Goal: Book appointment/travel/reservation

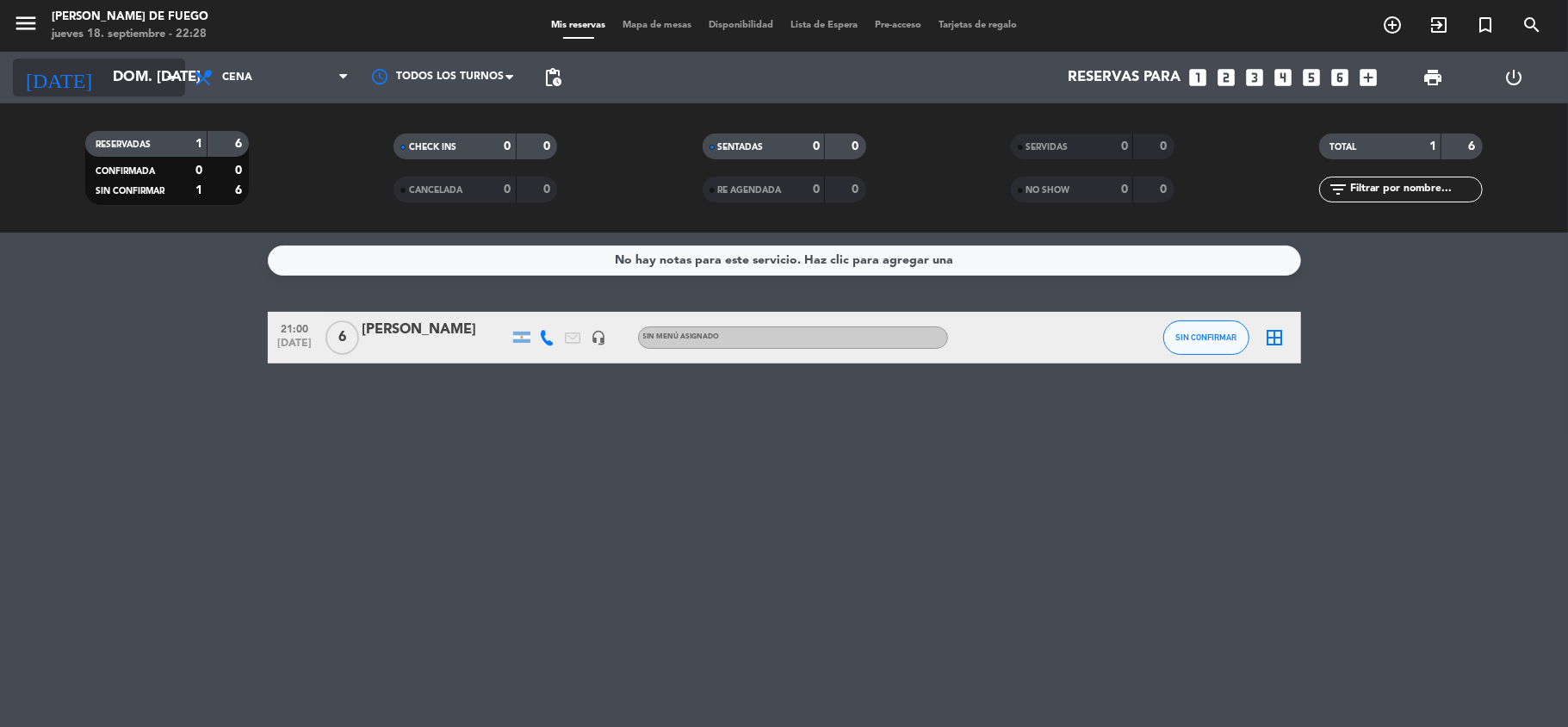
click at [104, 66] on input "dom. [DATE]" at bounding box center [197, 78] width 186 height 34
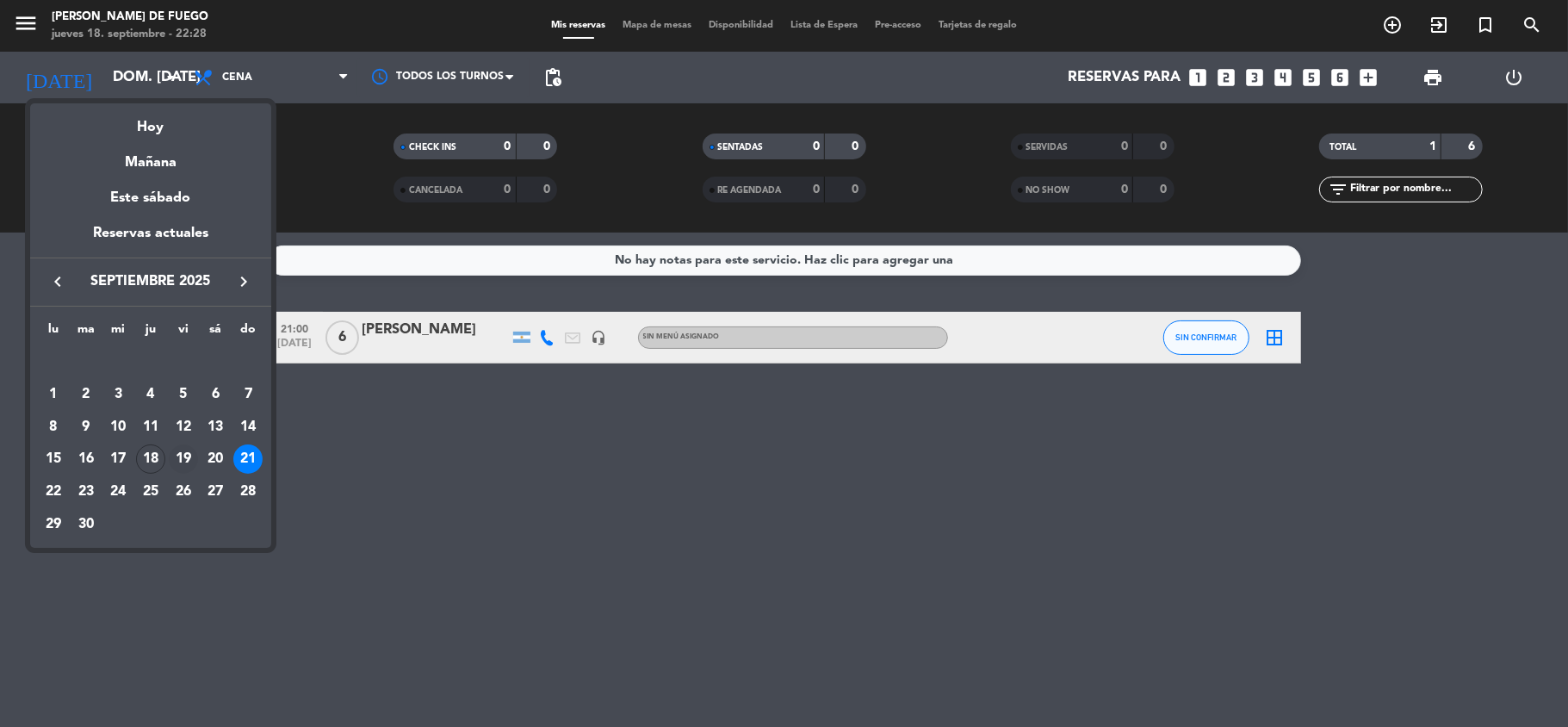
click at [184, 458] on div "19" at bounding box center [183, 459] width 29 height 29
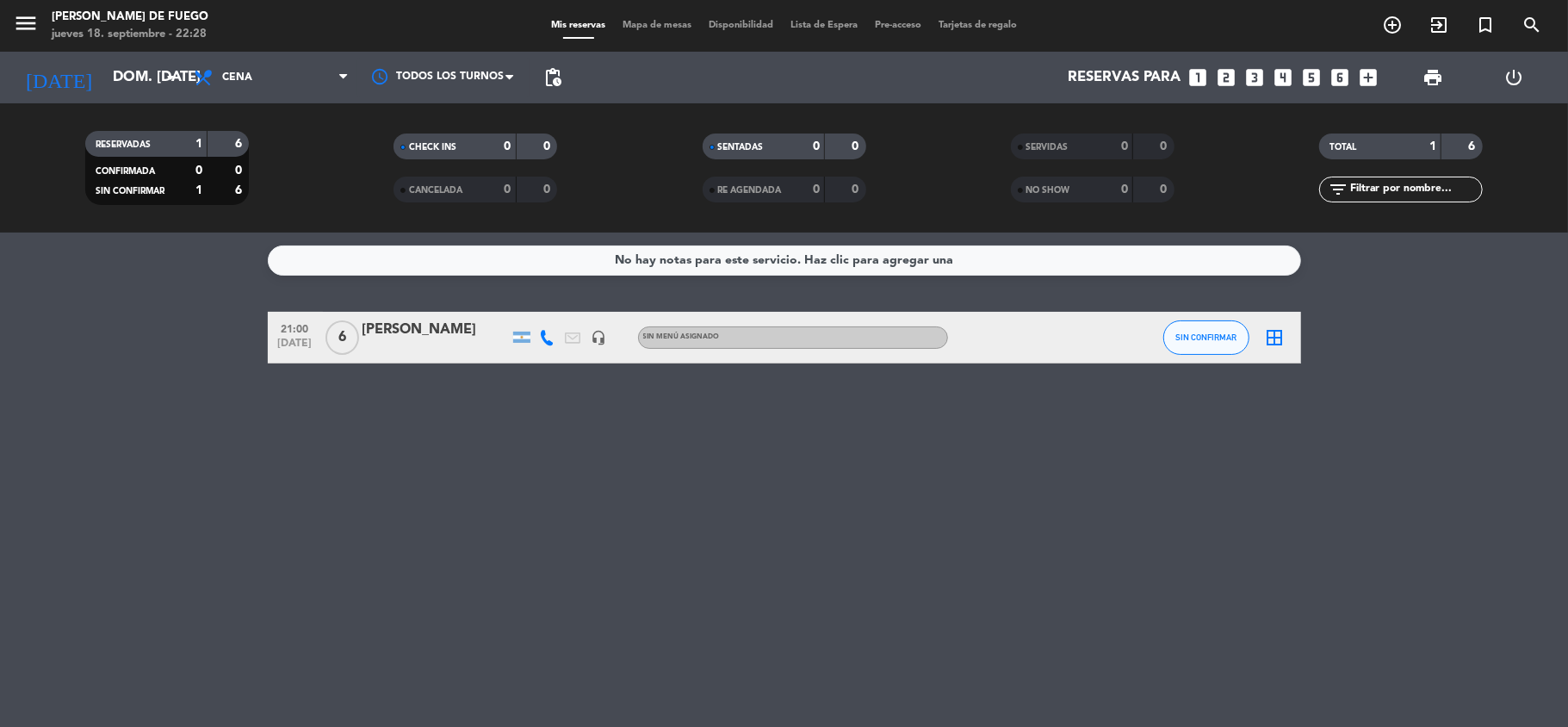
type input "vie. [DATE]"
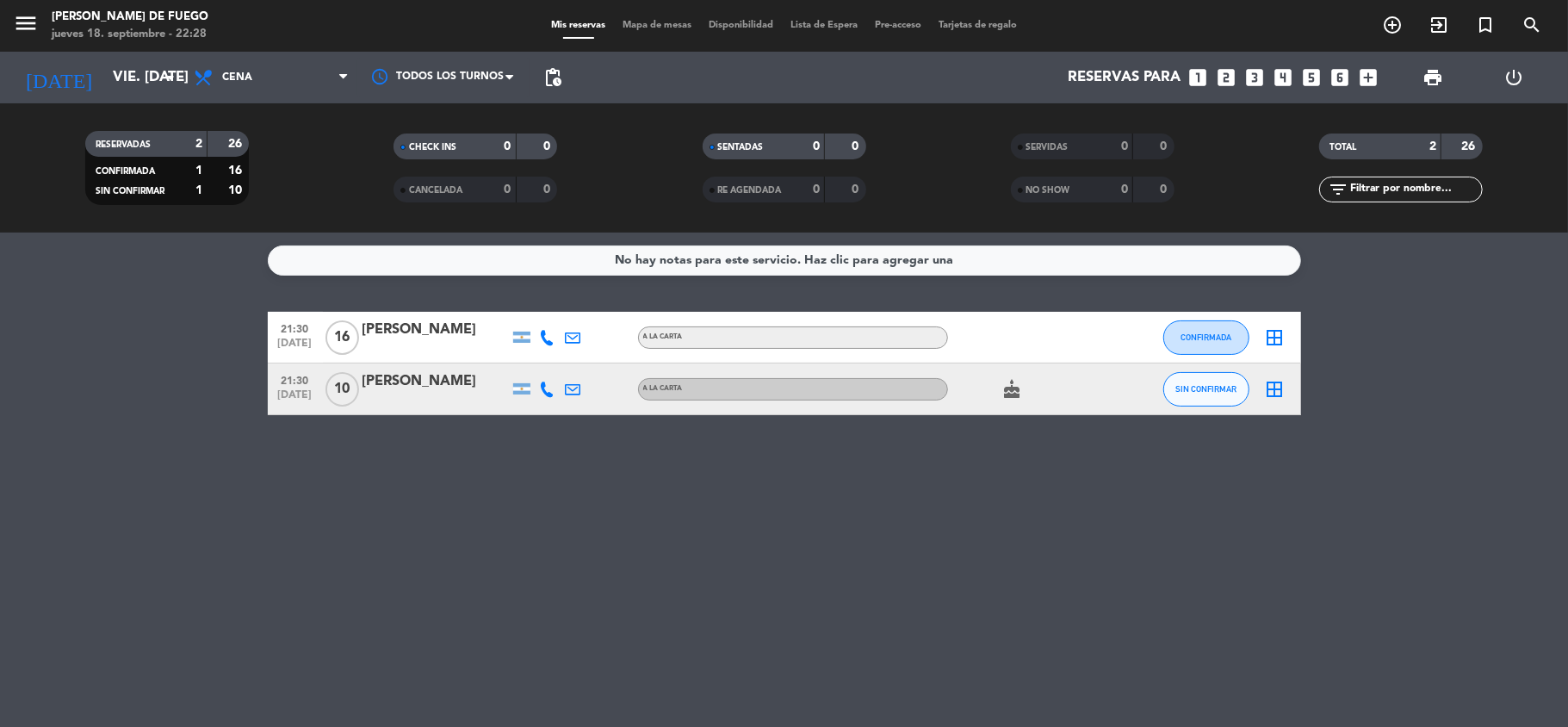
click at [1337, 76] on icon "looks_6" at bounding box center [1341, 77] width 23 height 23
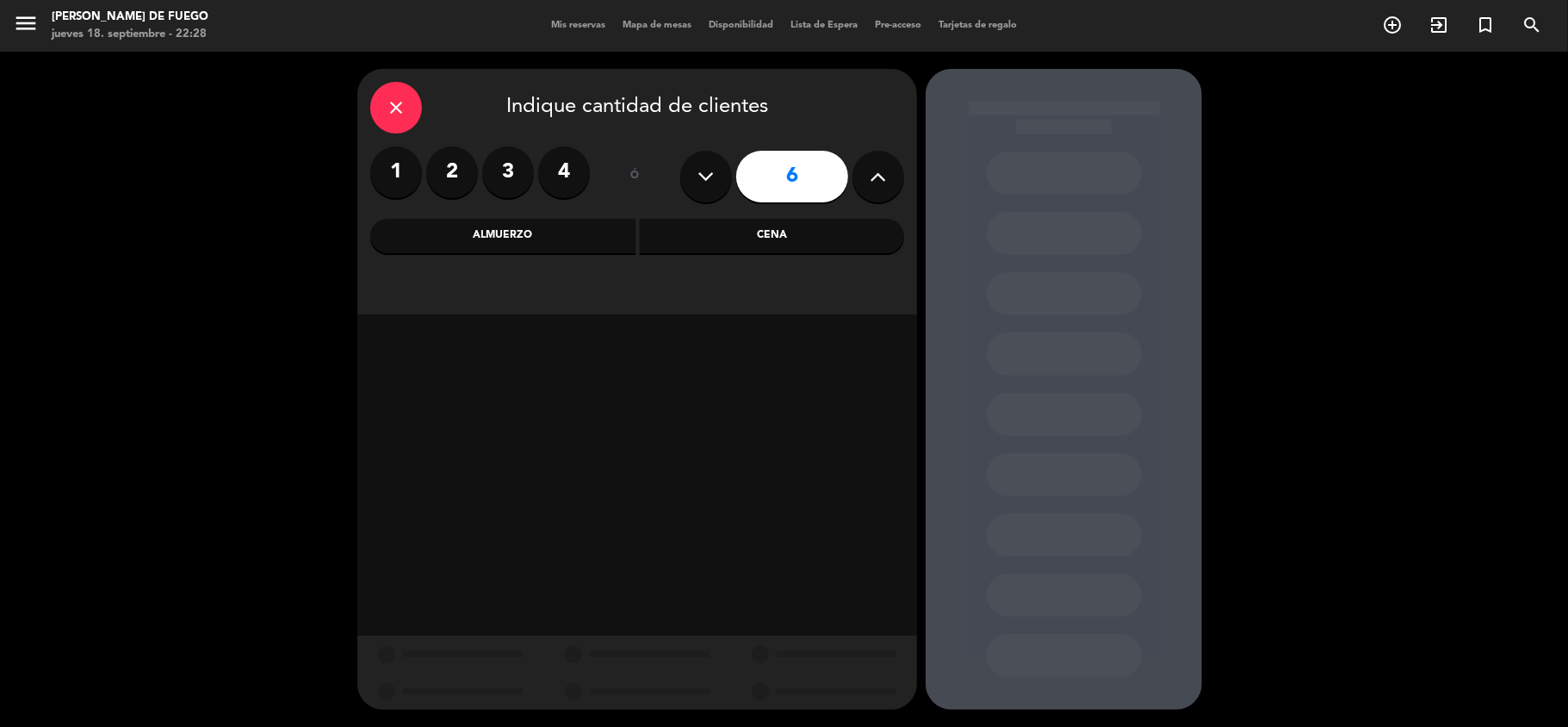
click at [718, 238] on div "Cena" at bounding box center [772, 235] width 265 height 35
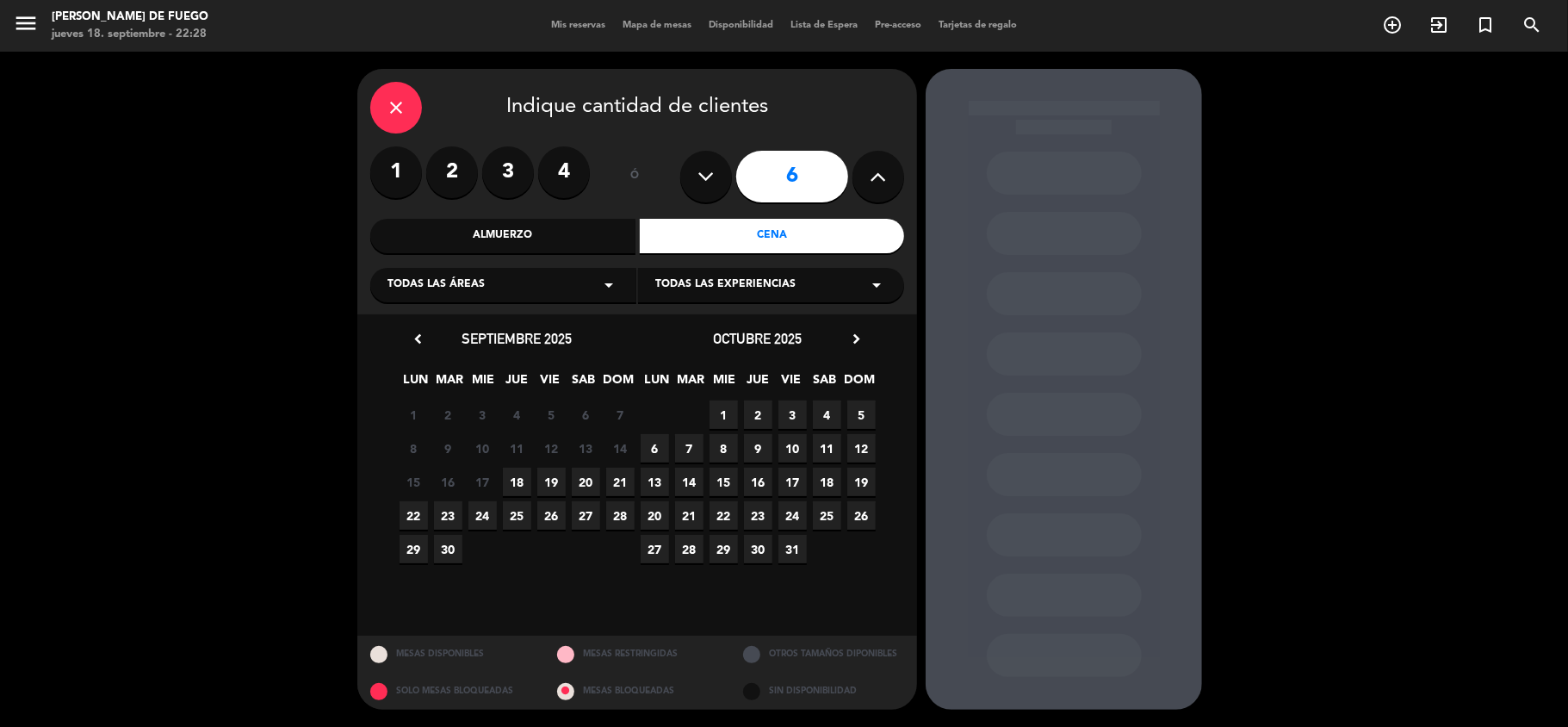
click at [559, 476] on span "19" at bounding box center [551, 482] width 29 height 29
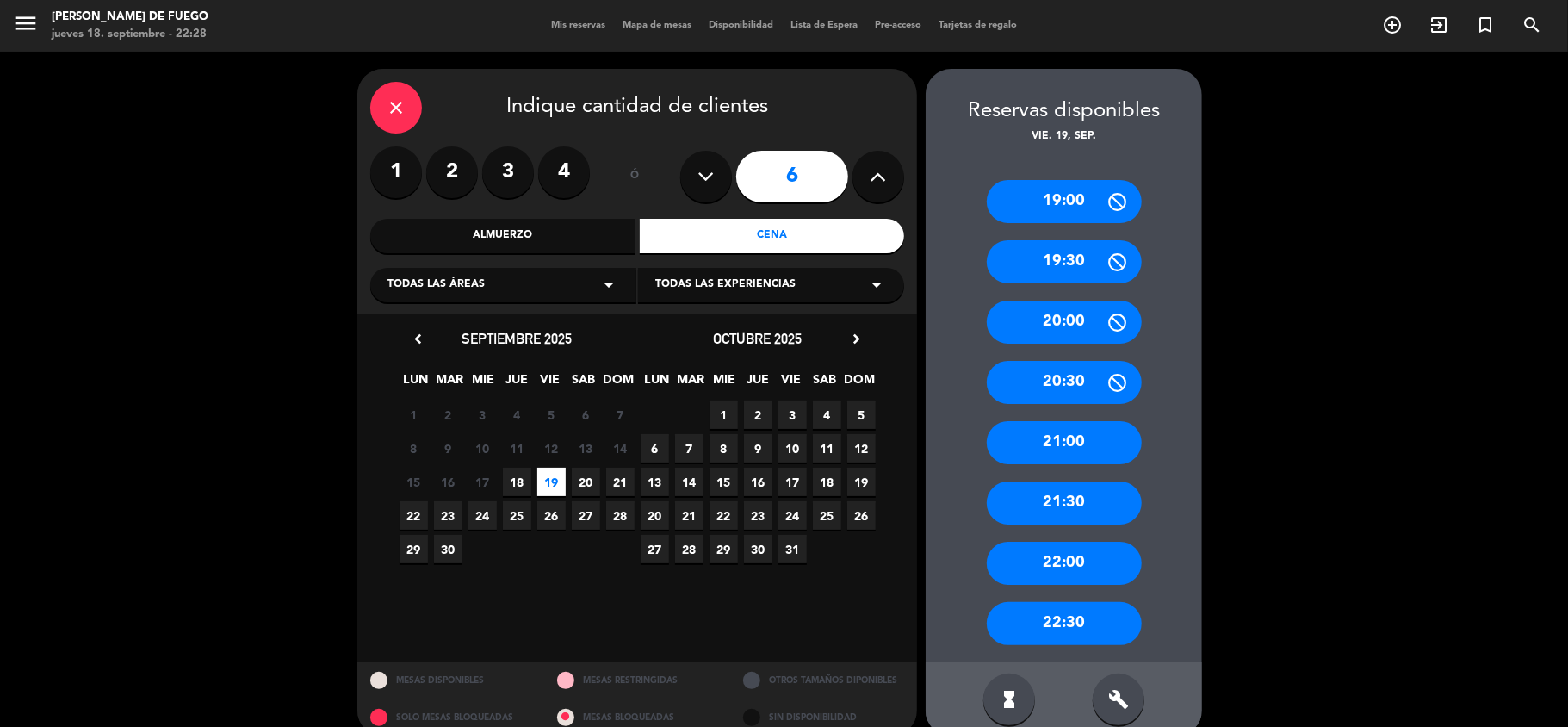
click at [1063, 445] on div "21:00" at bounding box center [1065, 442] width 155 height 43
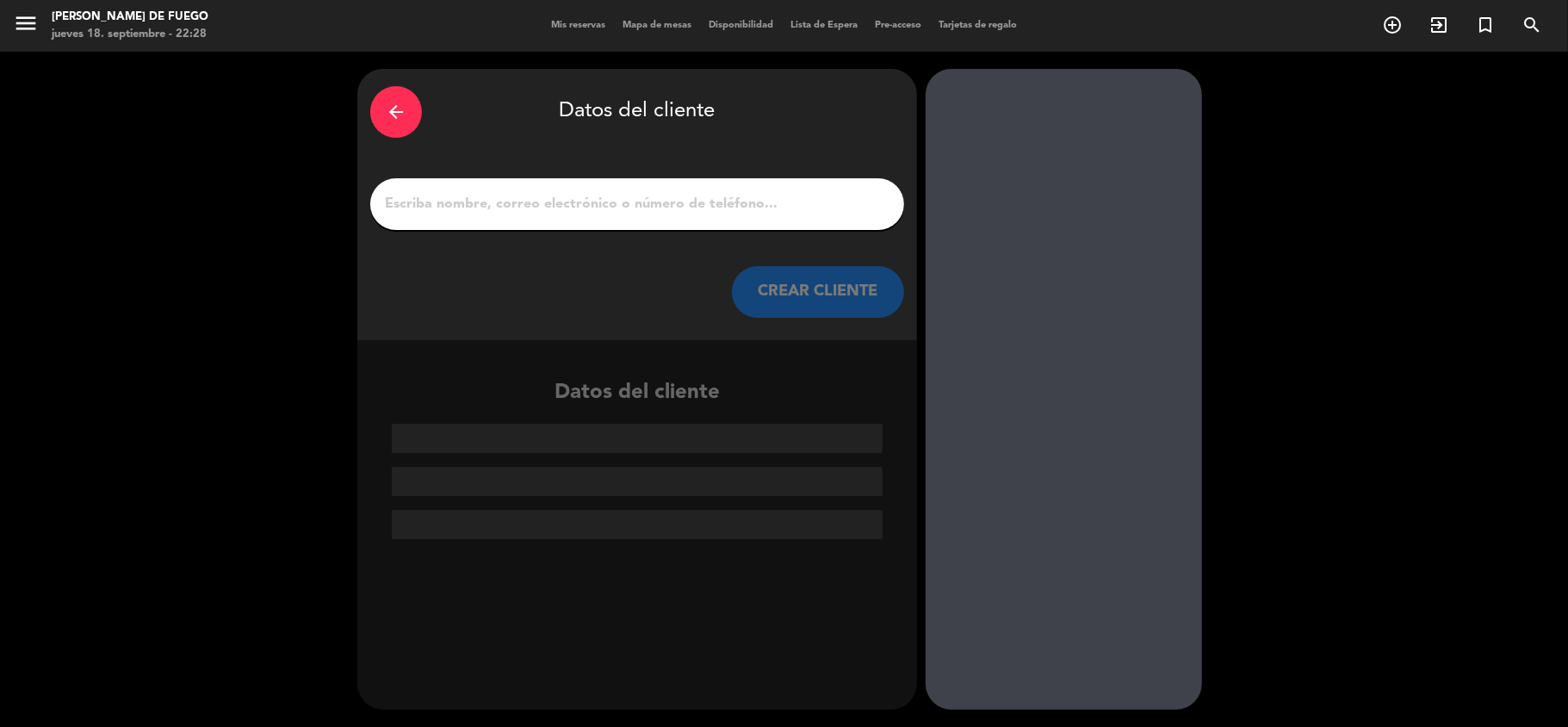
click at [601, 207] on input "1" at bounding box center [638, 204] width 508 height 24
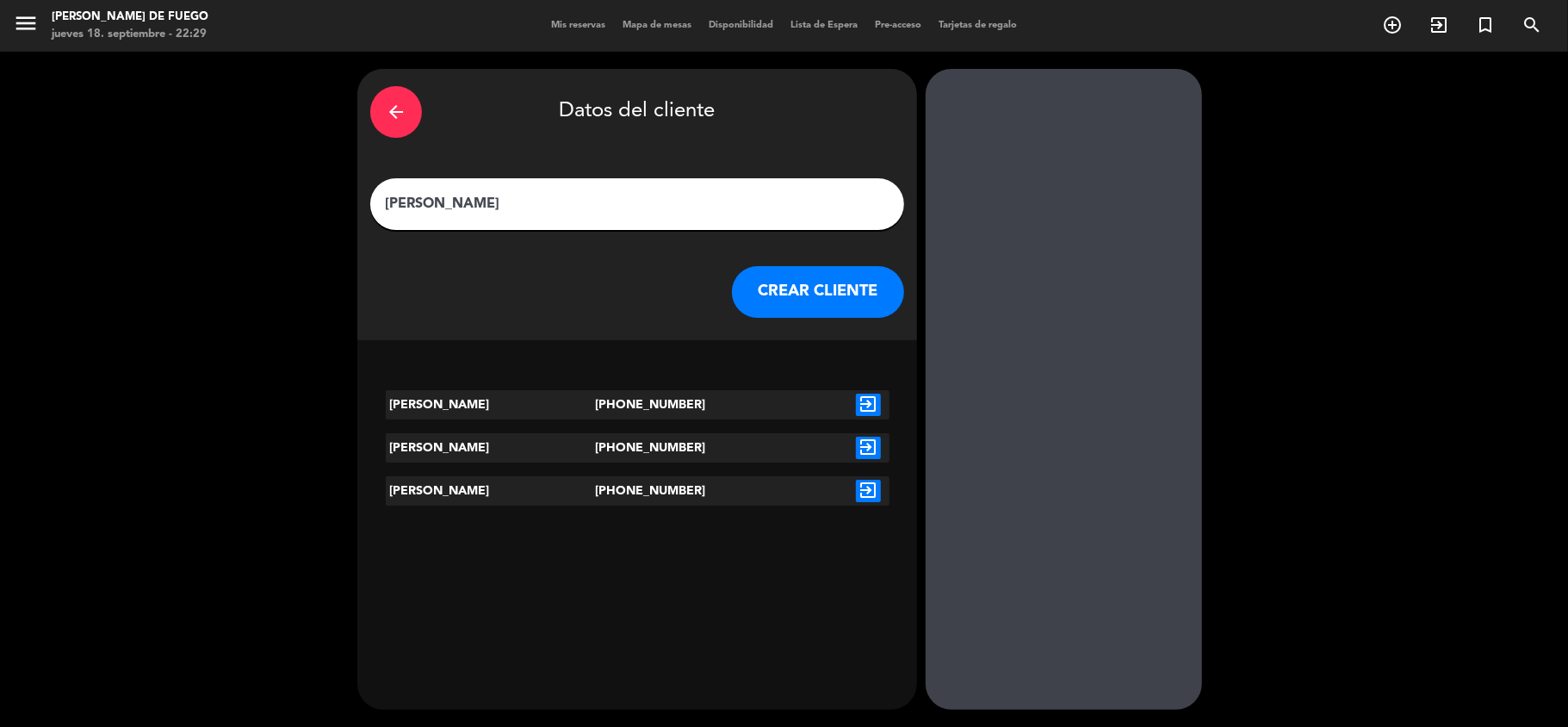
type input "[PERSON_NAME]"
click at [683, 495] on div at bounding box center [763, 491] width 168 height 29
click at [868, 488] on icon "exit_to_app" at bounding box center [868, 491] width 25 height 23
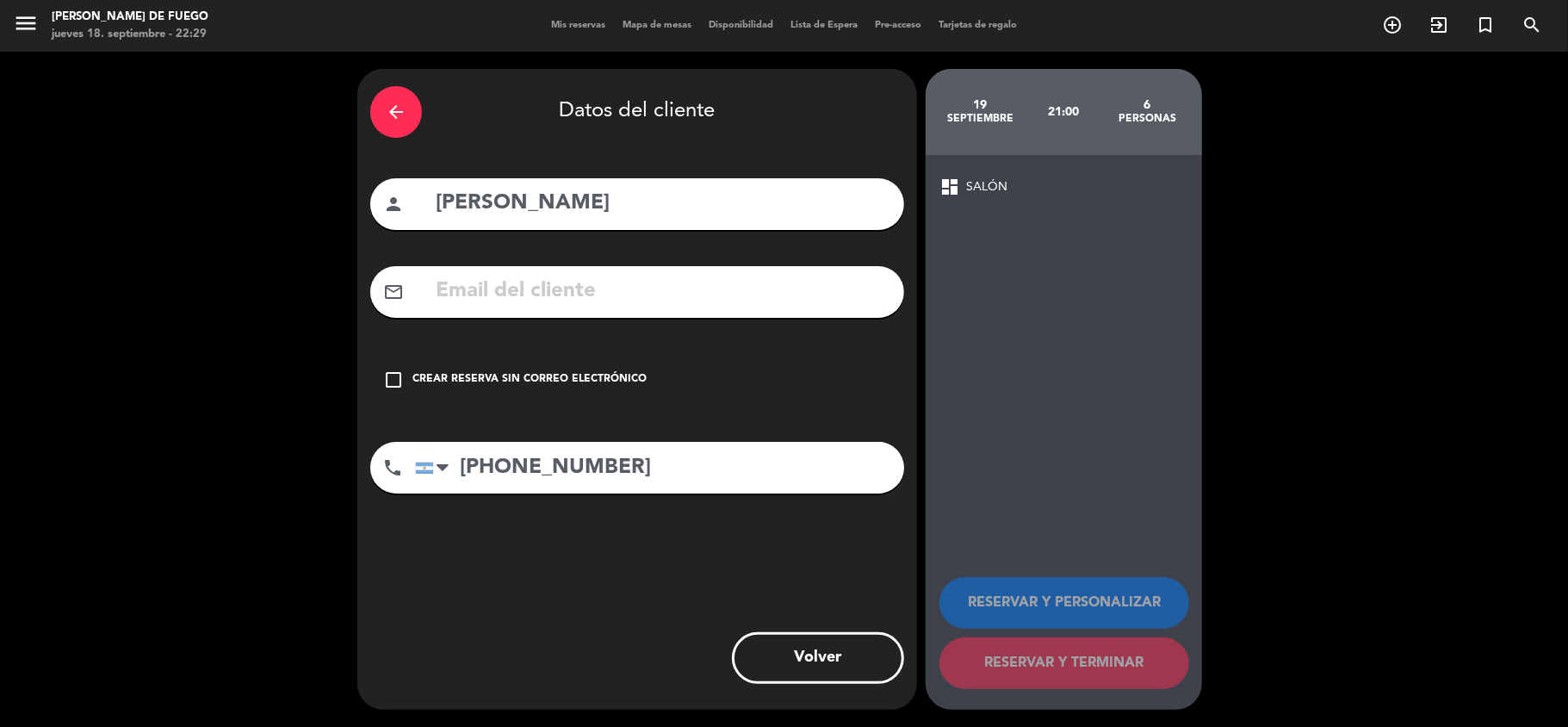
click at [398, 377] on icon "check_box_outline_blank" at bounding box center [393, 379] width 21 height 21
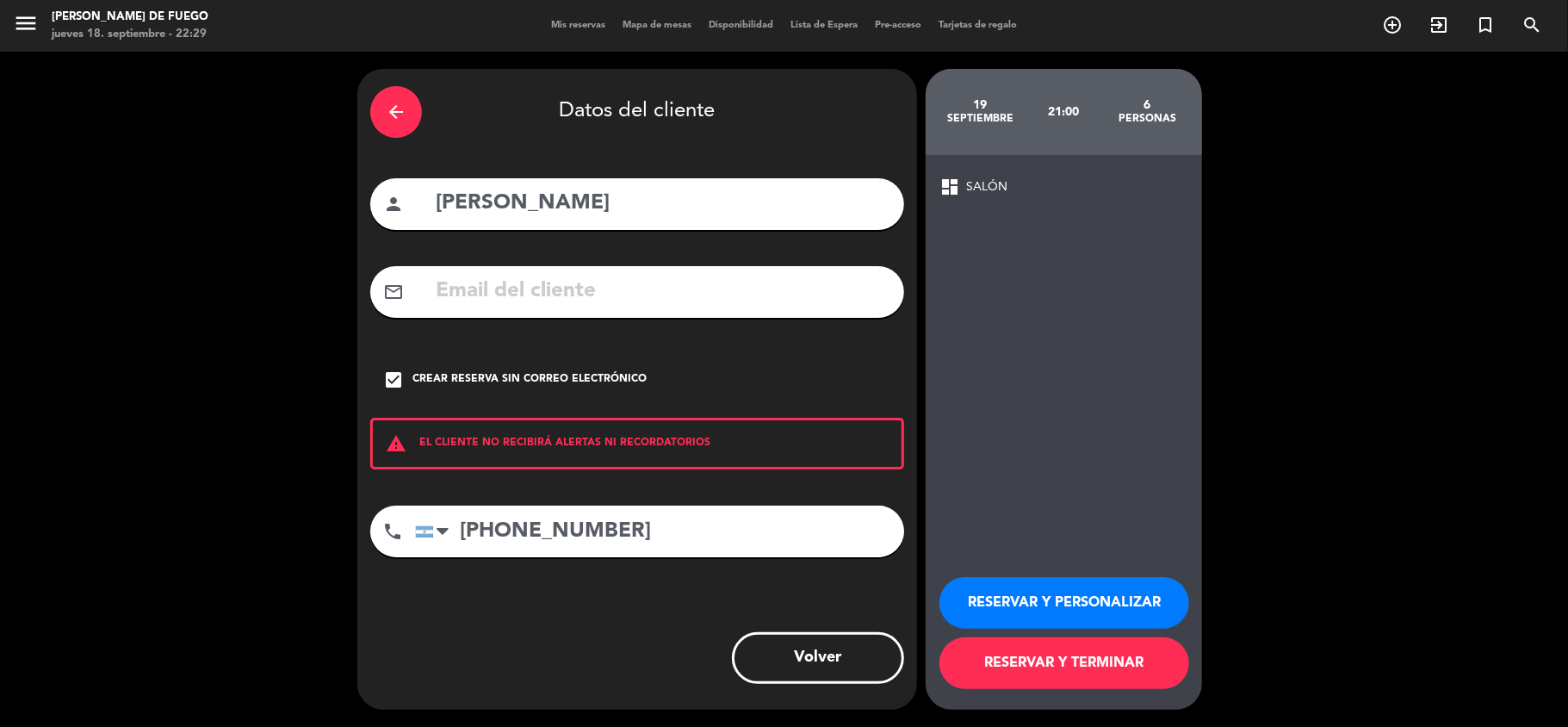
click at [1158, 673] on button "RESERVAR Y TERMINAR" at bounding box center [1065, 663] width 250 height 52
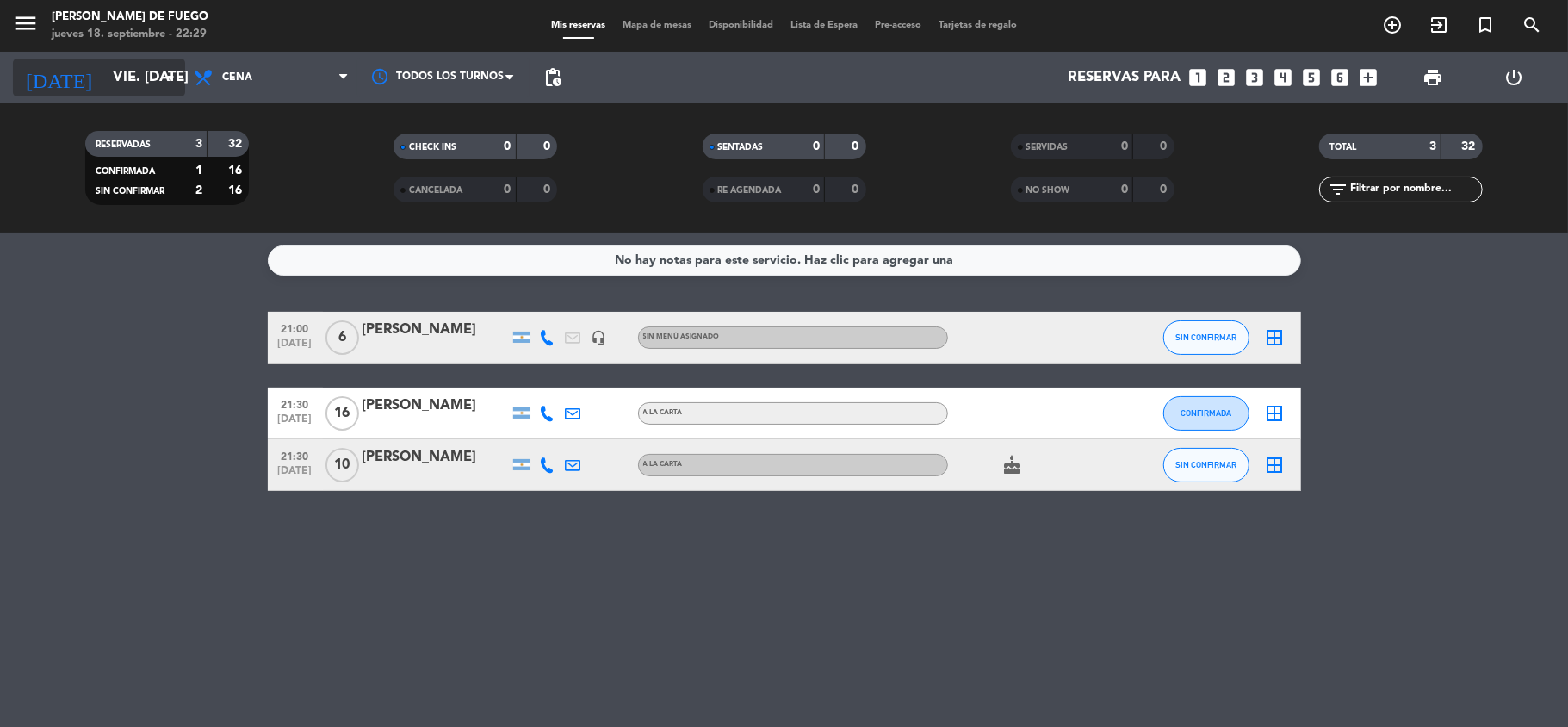
click at [164, 77] on icon "arrow_drop_down" at bounding box center [170, 77] width 21 height 21
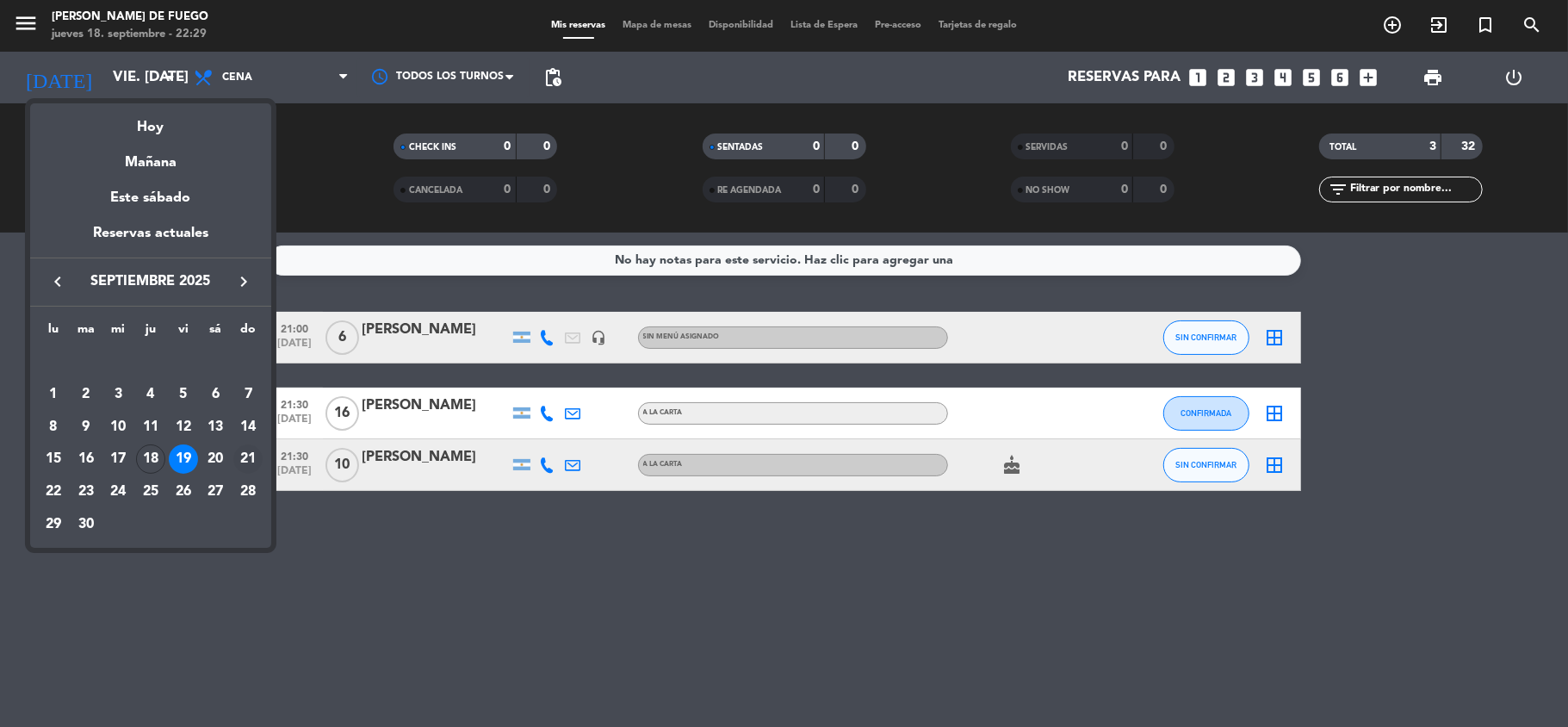
click at [246, 466] on div "21" at bounding box center [247, 459] width 29 height 29
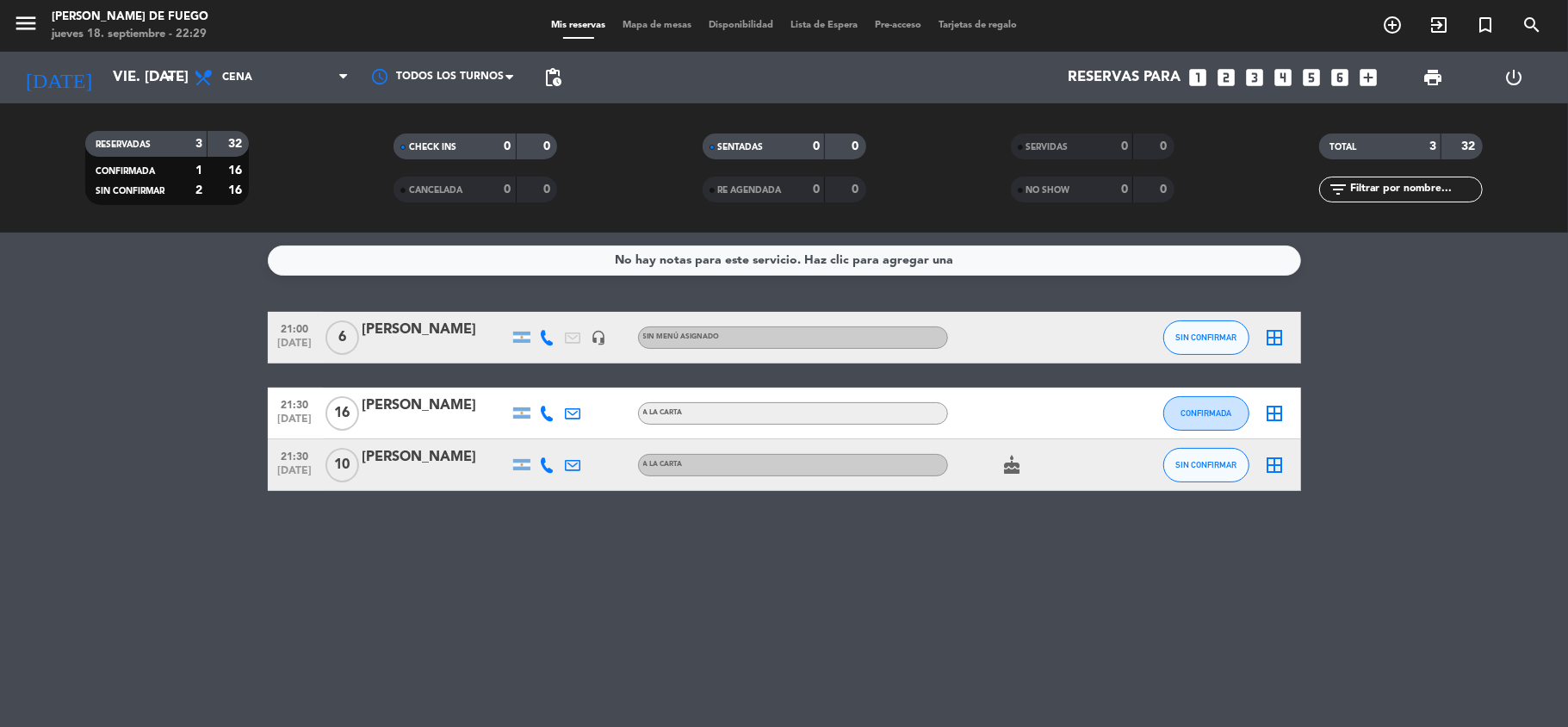
type input "dom. [DATE]"
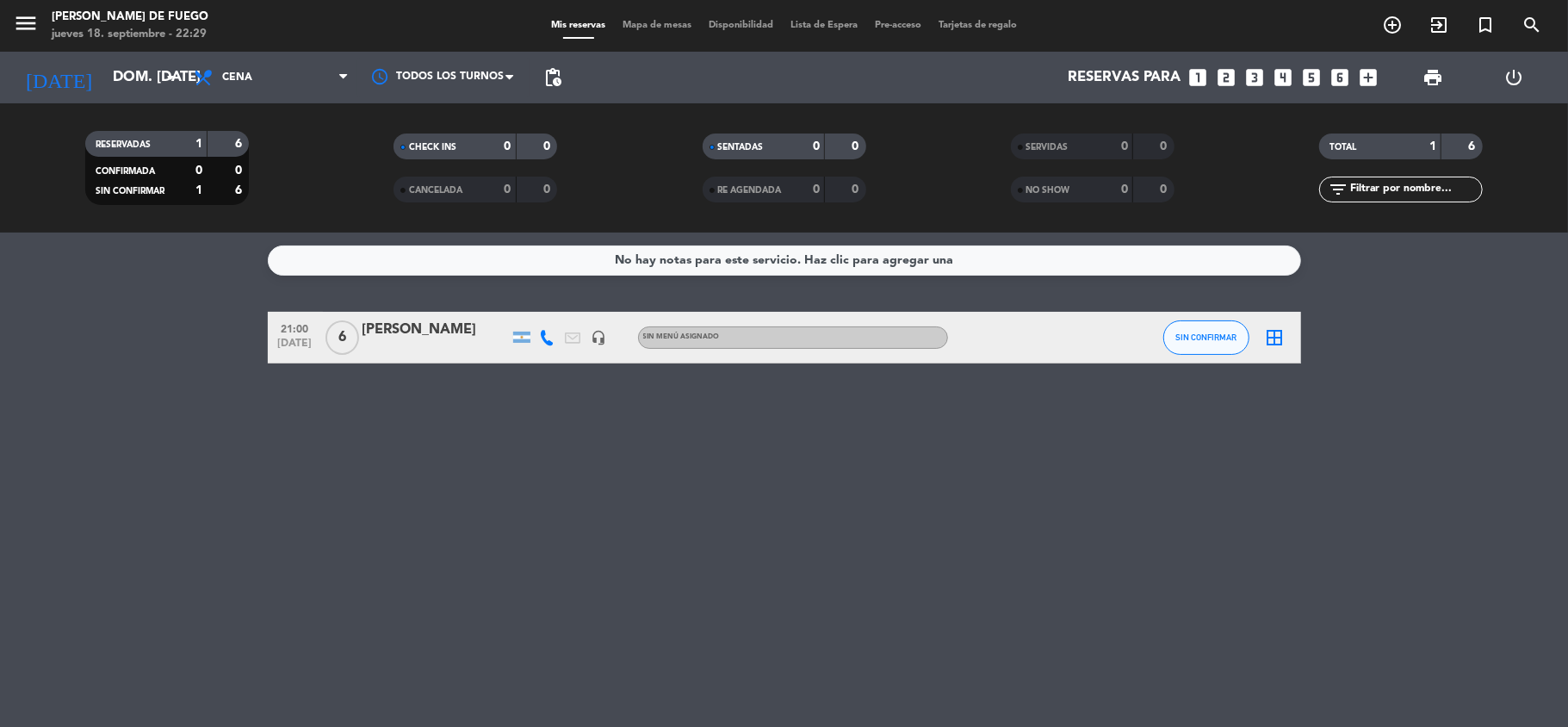
click at [1086, 342] on div at bounding box center [1026, 337] width 155 height 51
click at [1007, 348] on div at bounding box center [1026, 337] width 155 height 51
click at [1268, 345] on icon "border_all" at bounding box center [1275, 338] width 21 height 21
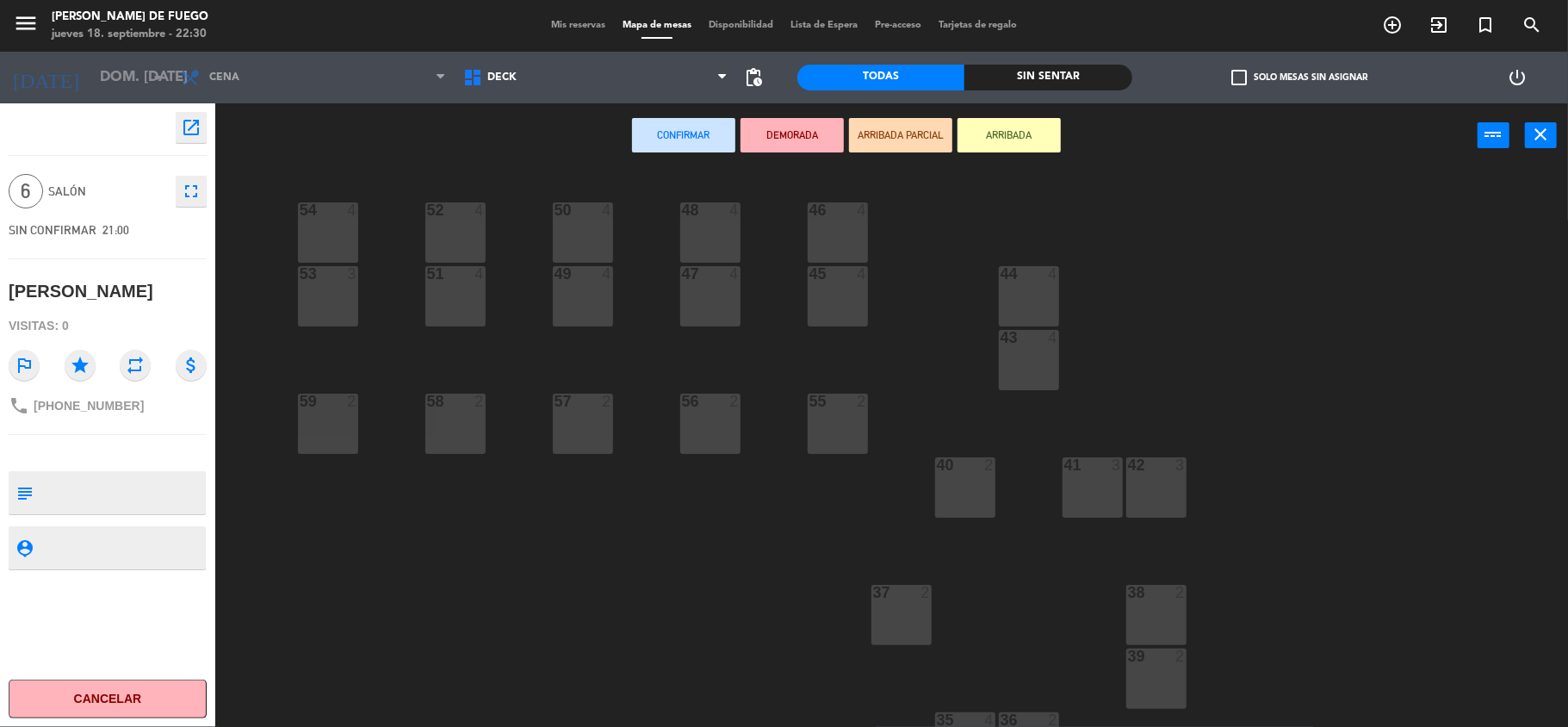
click at [118, 692] on button "Cancelar" at bounding box center [107, 698] width 198 height 39
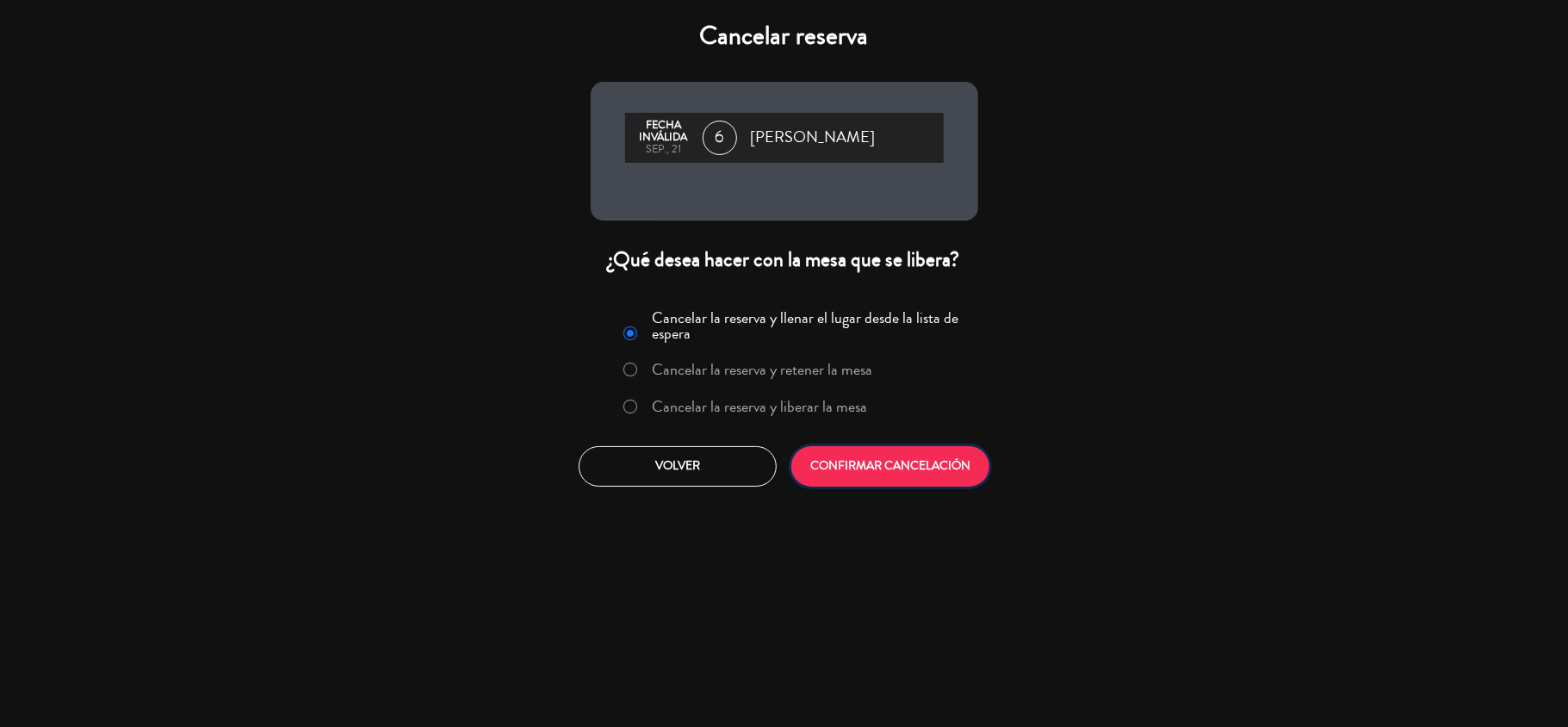
click at [933, 480] on button "CONFIRMAR CANCELACIÓN" at bounding box center [890, 466] width 198 height 41
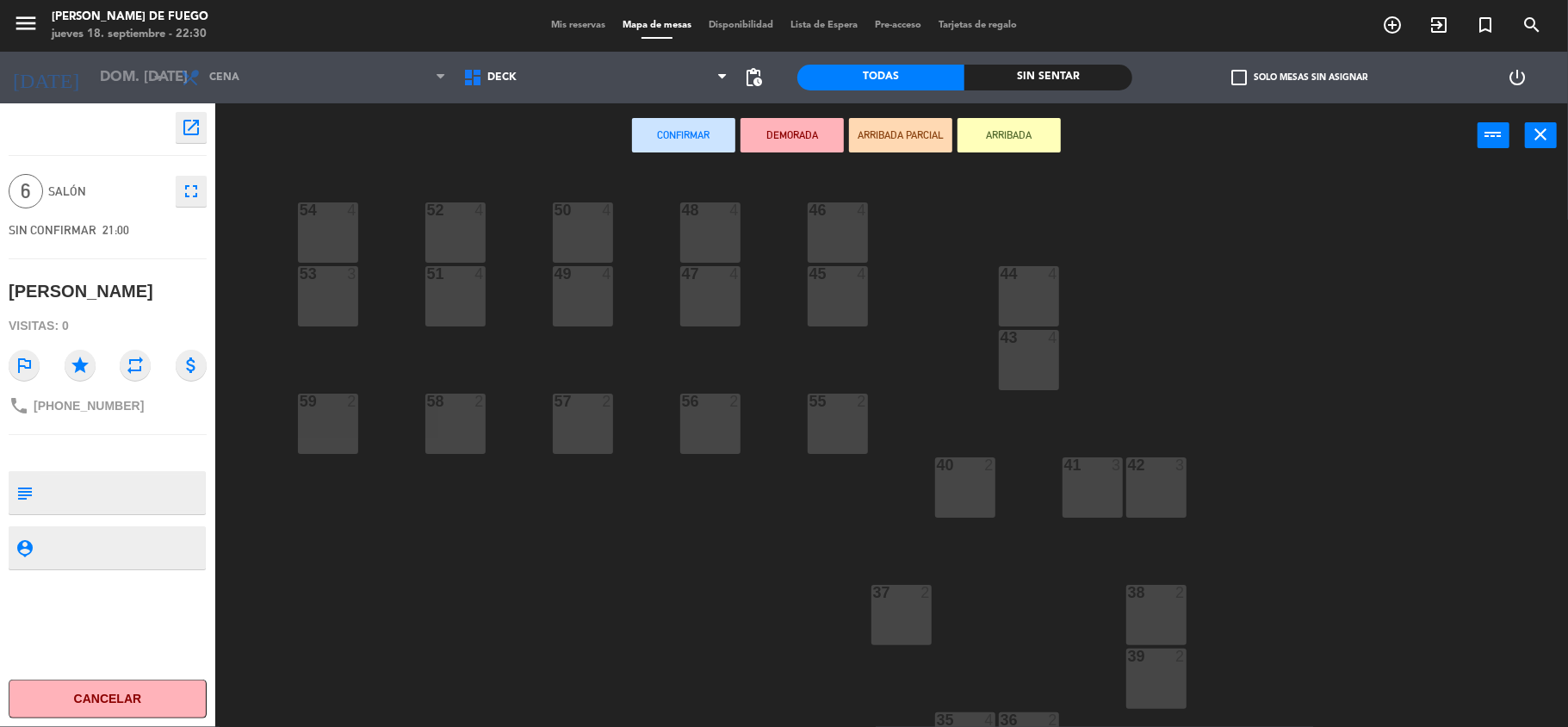
click at [152, 697] on button "Cancelar" at bounding box center [107, 698] width 198 height 39
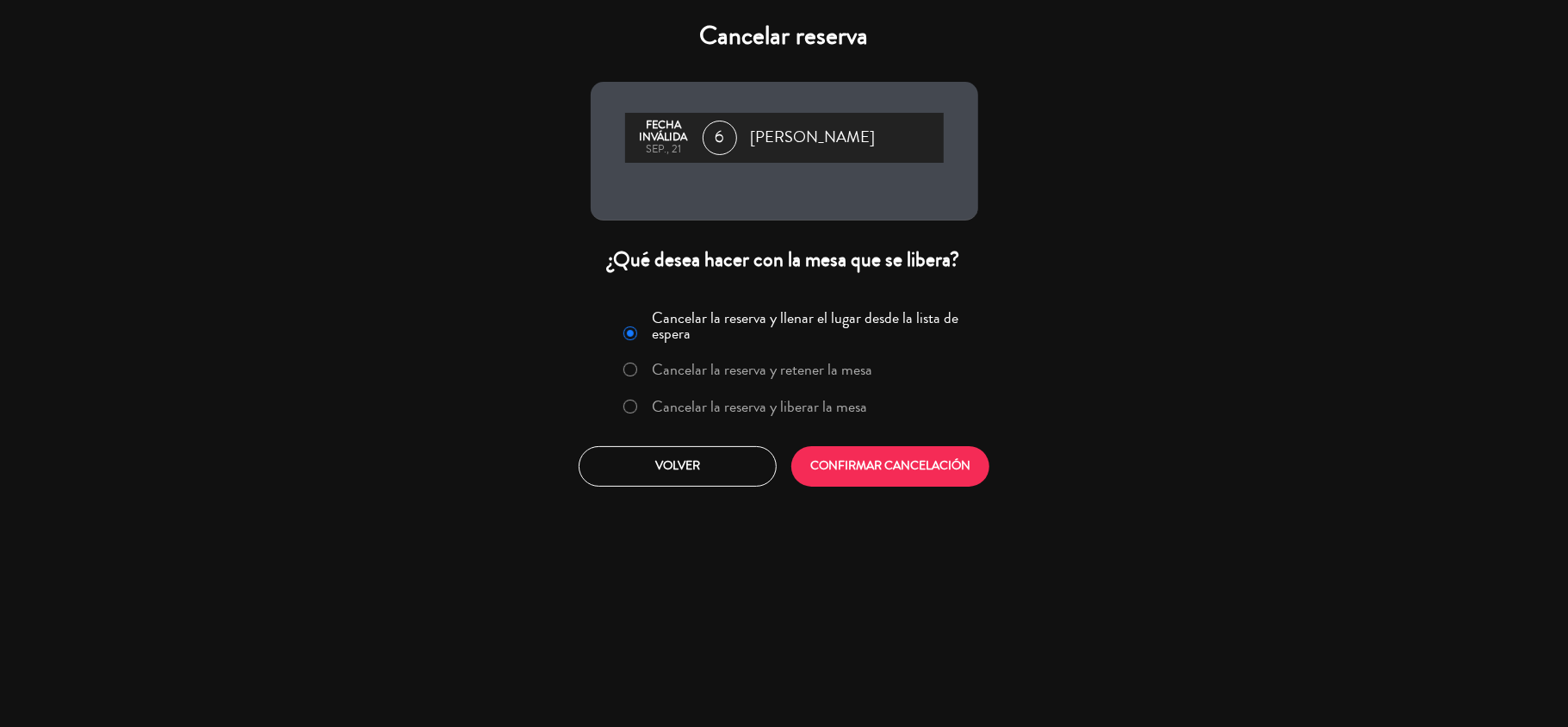
click at [626, 408] on input "Cancelar la reserva y liberar la mesa" at bounding box center [629, 404] width 11 height 11
radio input "true"
click at [845, 462] on button "CONFIRMAR CANCELACIÓN" at bounding box center [890, 466] width 198 height 41
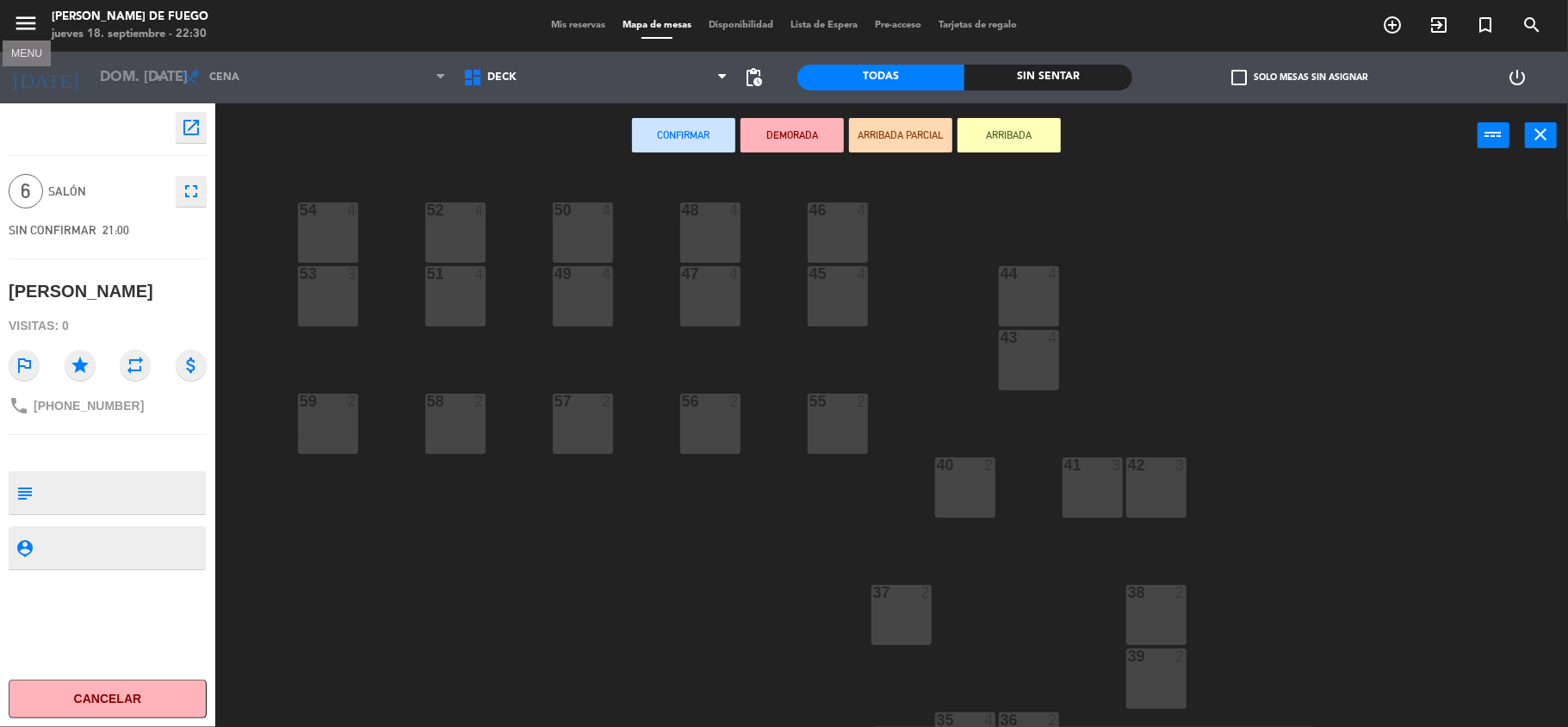
click at [29, 19] on icon "menu" at bounding box center [26, 23] width 26 height 26
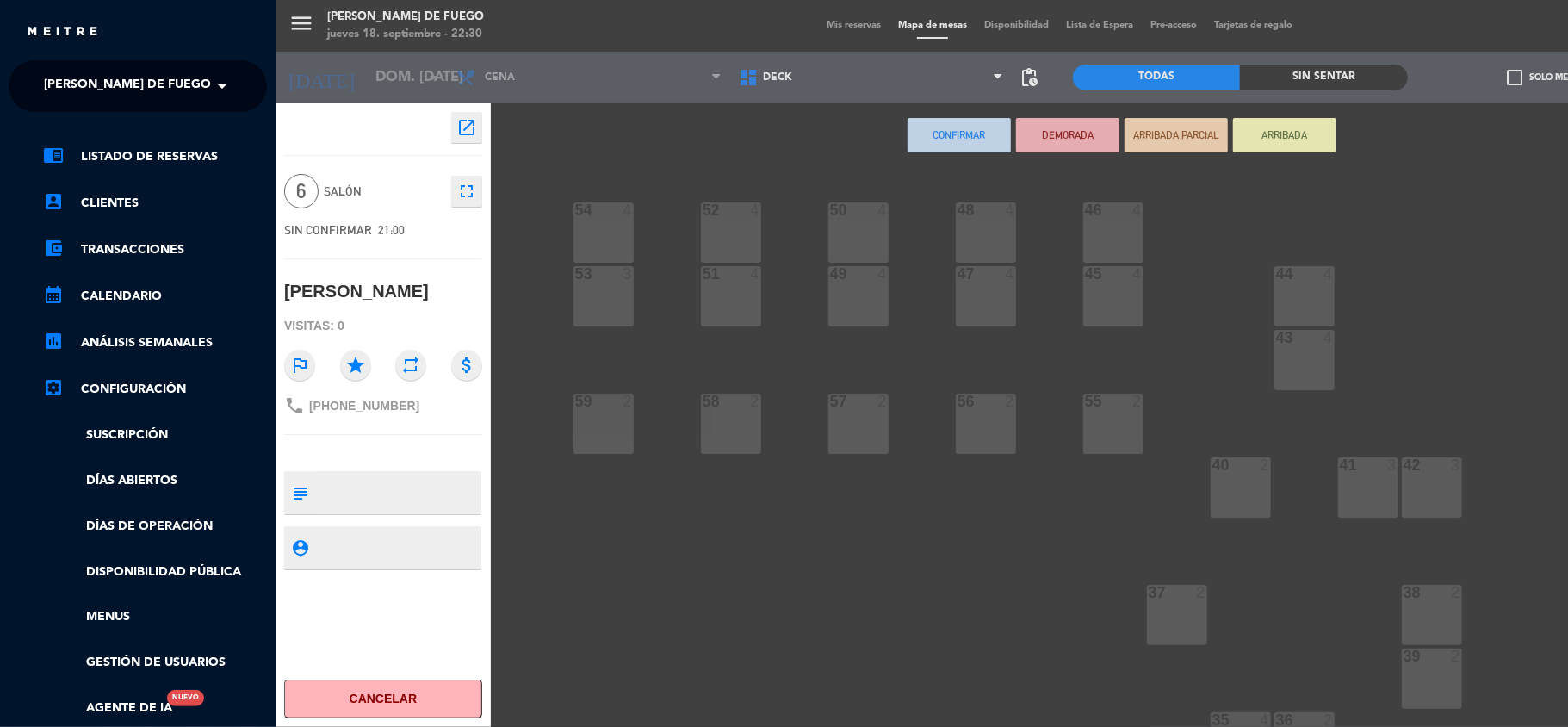
click at [376, 83] on div "menu Arda Bodegon de Fuego jueves 18. septiembre - 22:30 Mis reservas Mapa de m…" at bounding box center [1060, 364] width 1568 height 727
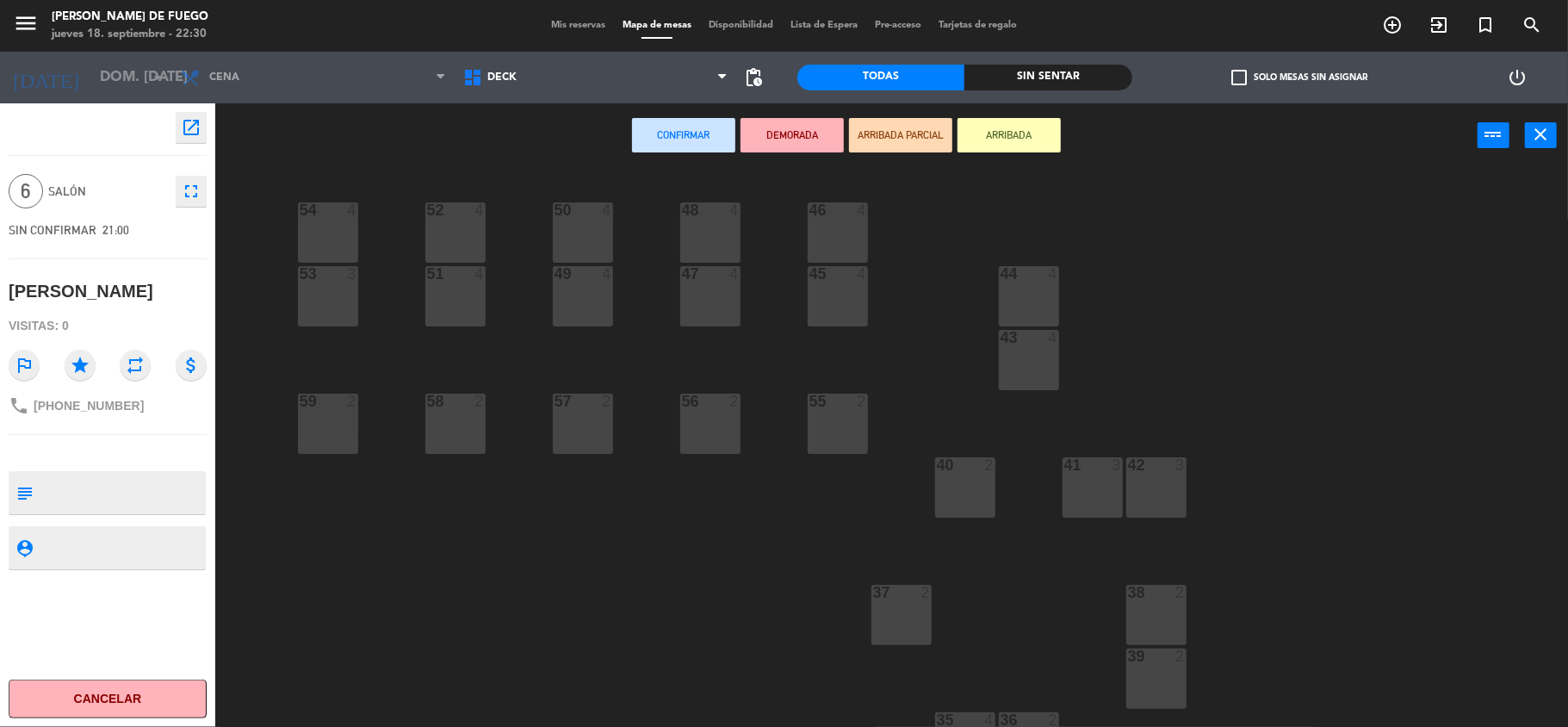
click at [580, 29] on span "Mis reservas" at bounding box center [578, 26] width 71 height 10
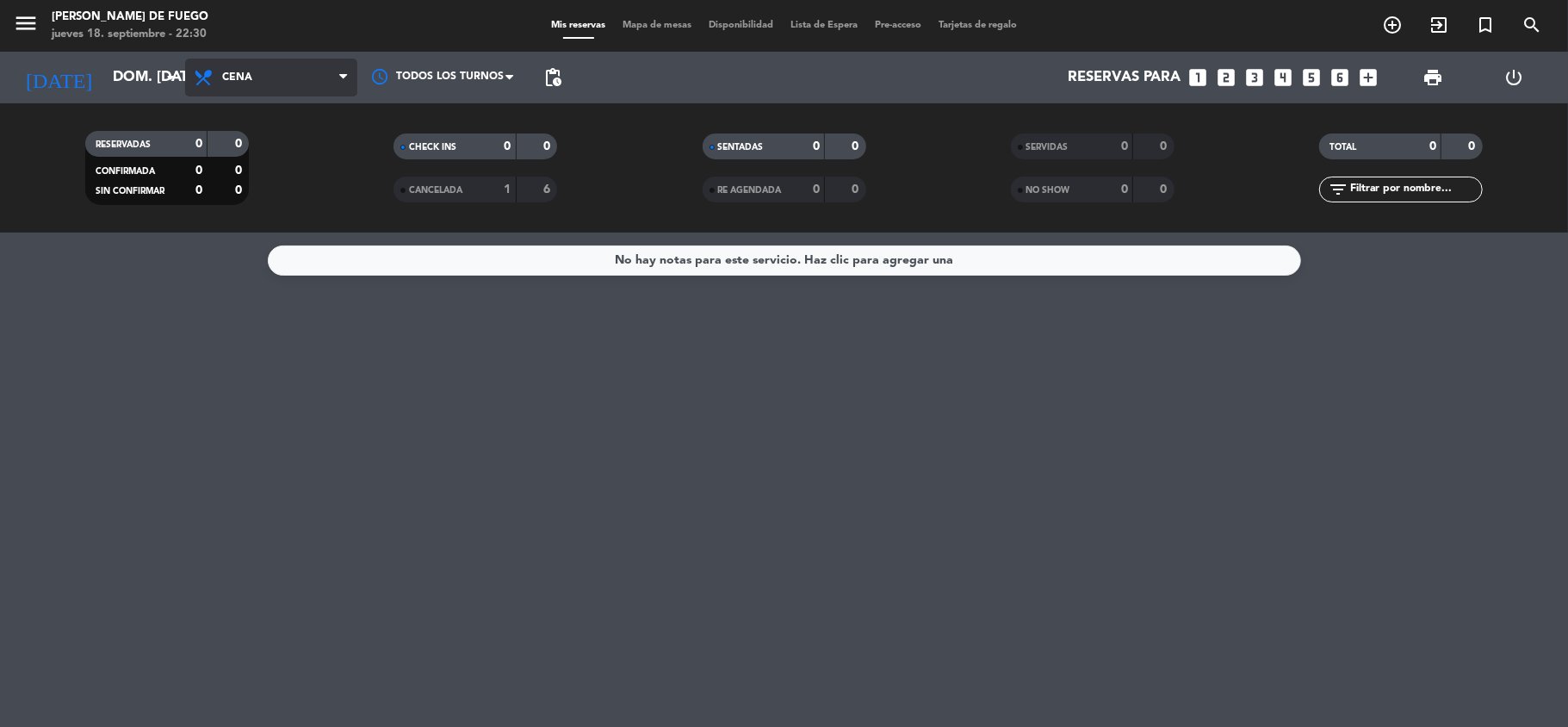
click at [211, 76] on icon at bounding box center [205, 77] width 25 height 21
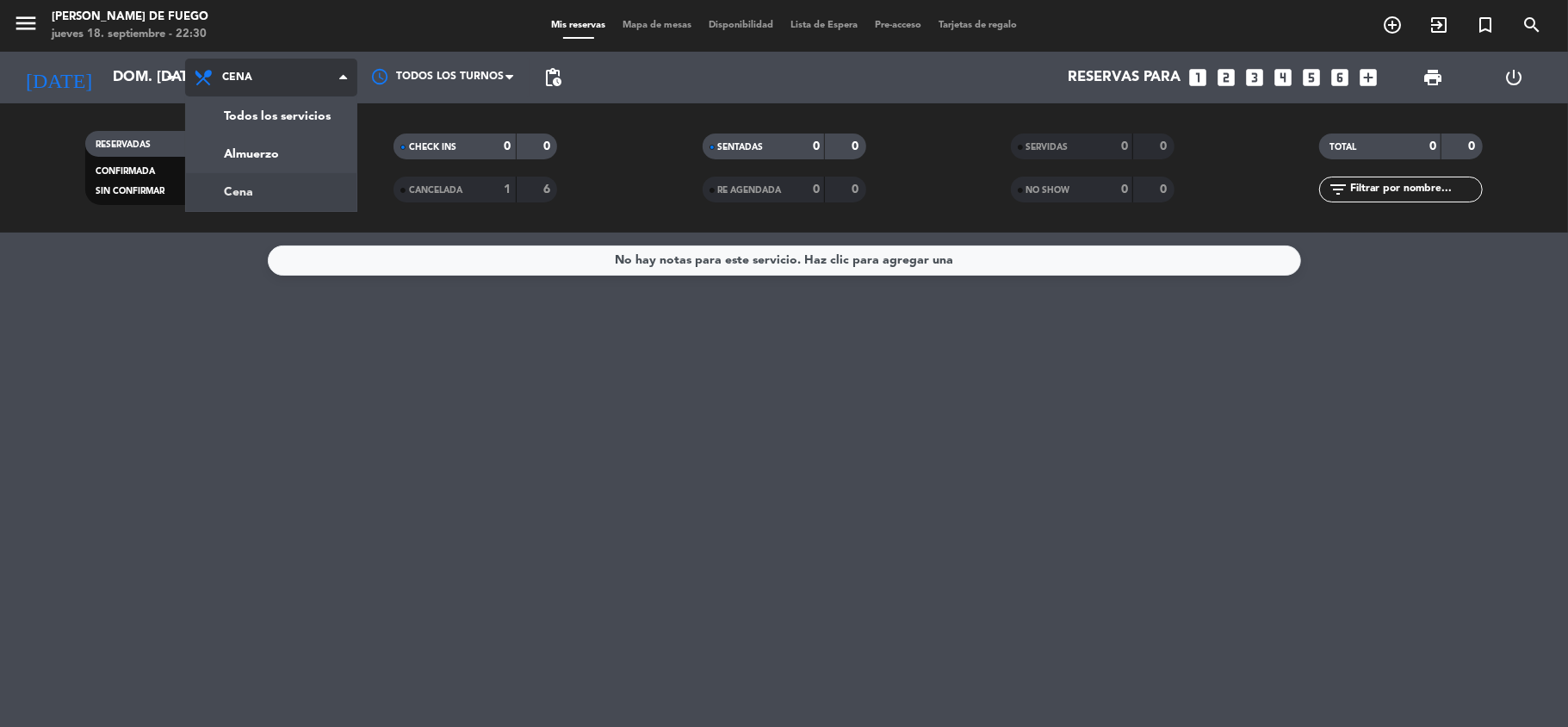
click at [279, 184] on div "menu Arda Bodegon de Fuego jueves 18. septiembre - 22:30 Mis reservas Mapa de m…" at bounding box center [784, 116] width 1568 height 232
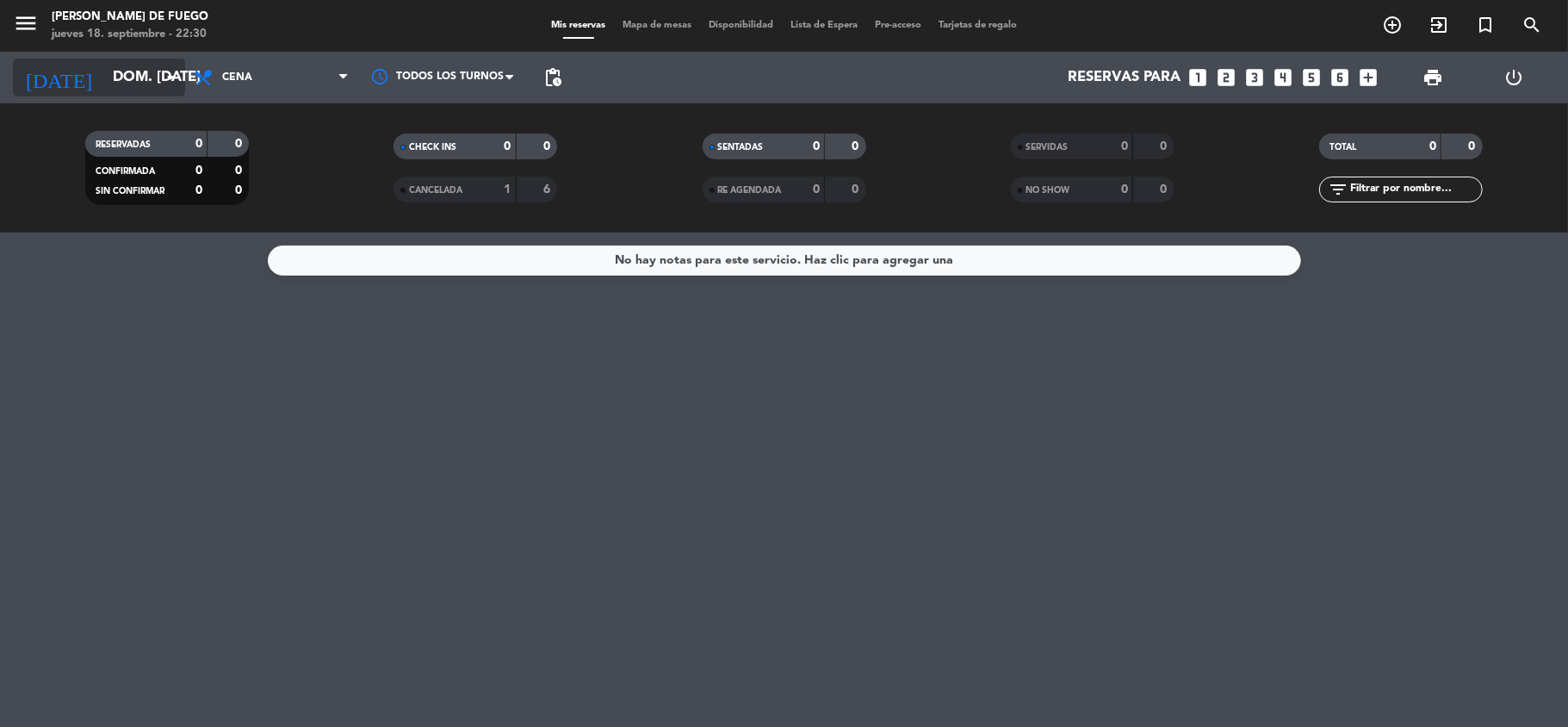
click at [104, 73] on input "dom. [DATE]" at bounding box center [197, 78] width 186 height 34
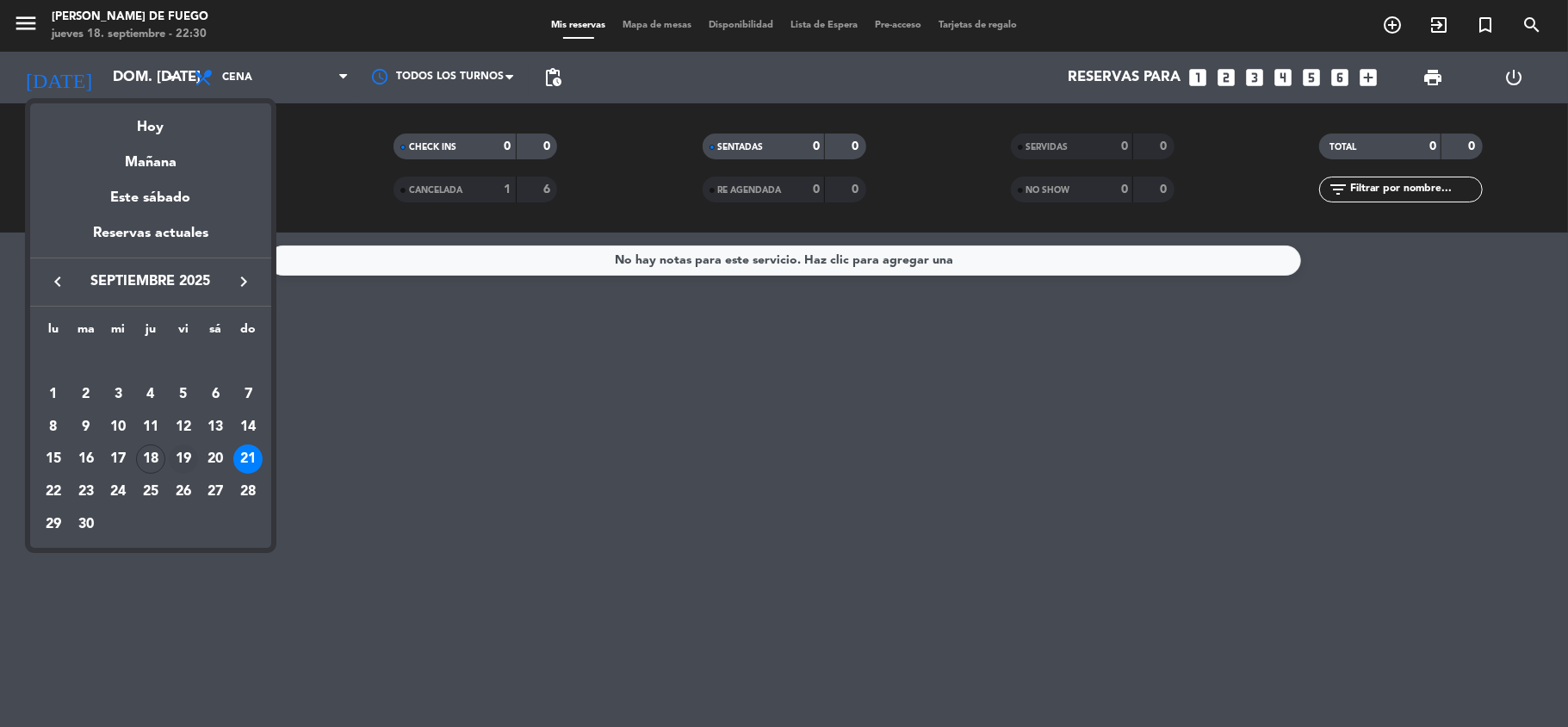
click at [185, 462] on div "19" at bounding box center [183, 459] width 29 height 29
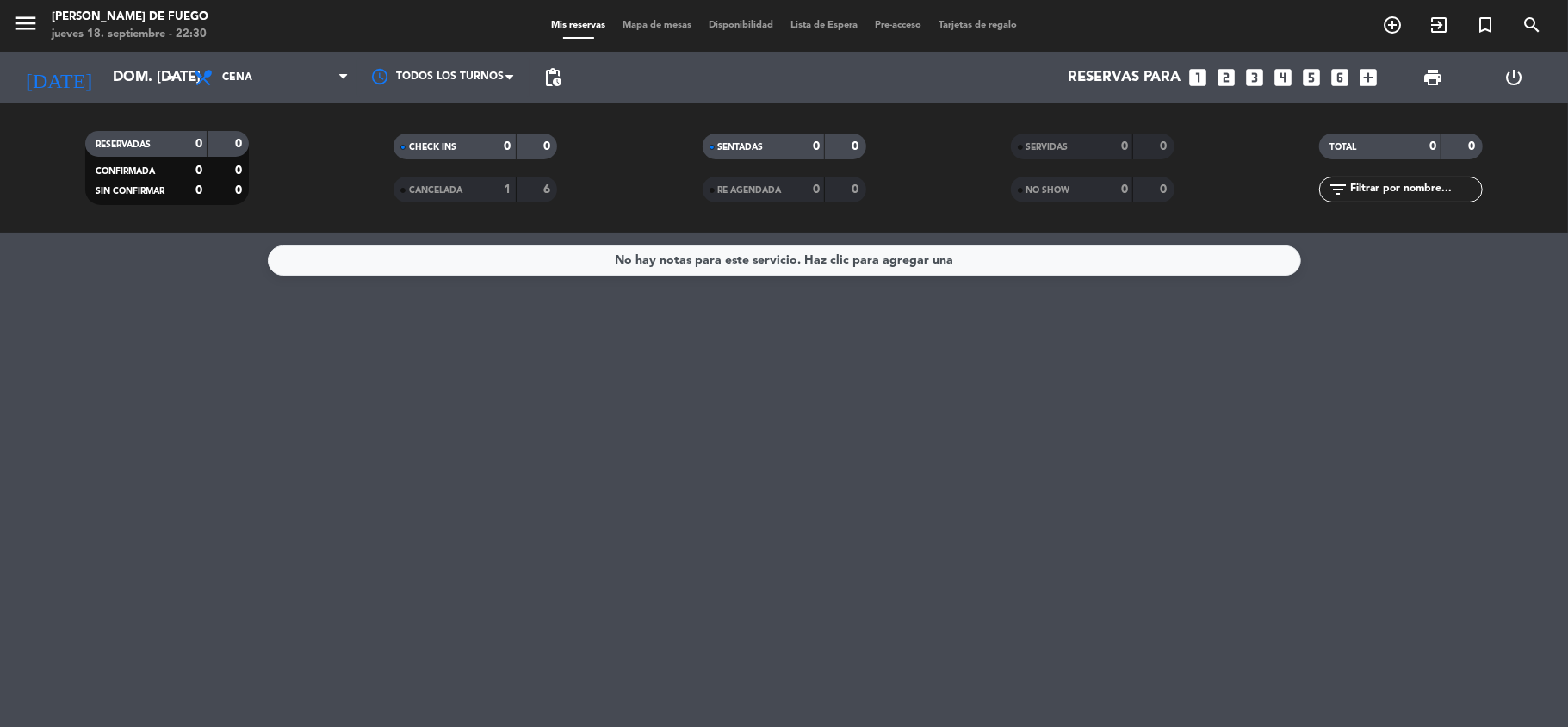
type input "vie. [DATE]"
